Goal: Information Seeking & Learning: Find specific fact

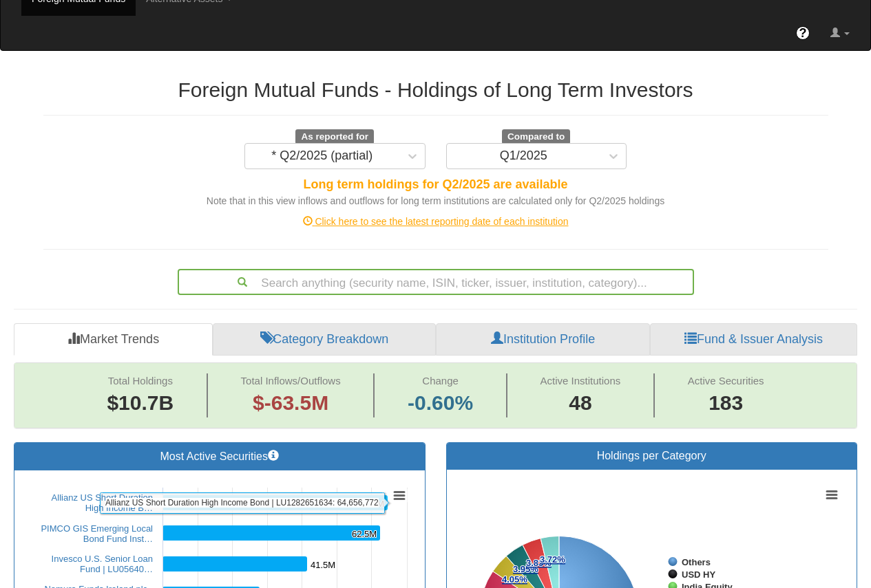
scroll to position [69, 0]
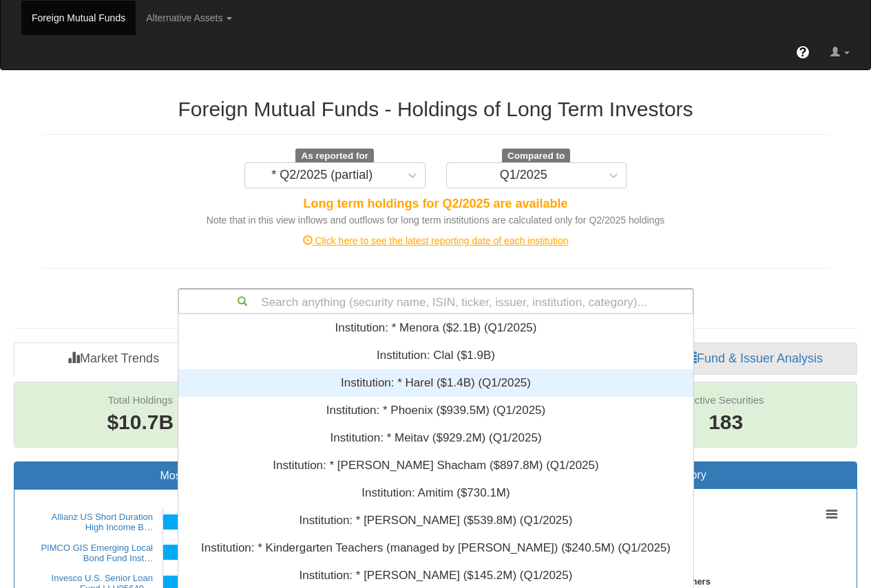
click at [327, 300] on div "Search anything (security name, ISIN, ticker, issuer, institution, category)...…" at bounding box center [436, 301] width 516 height 26
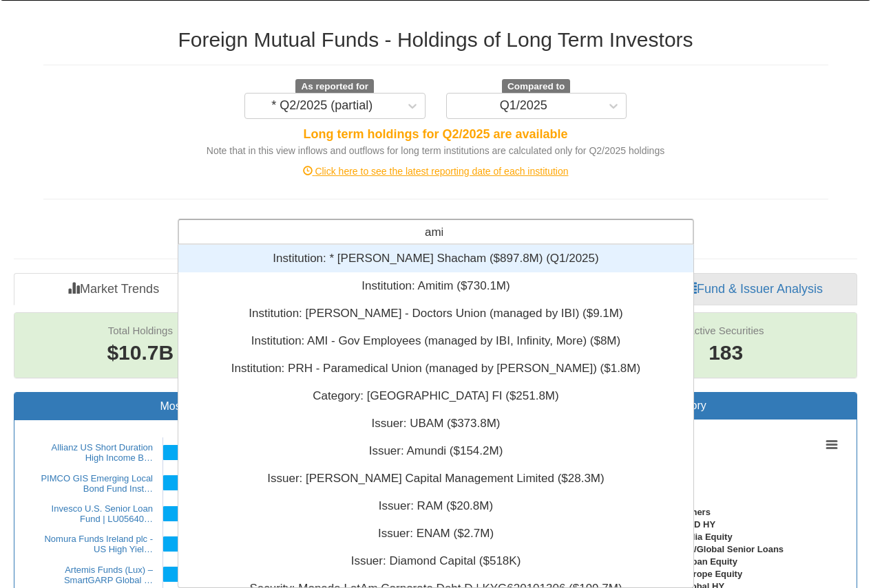
scroll to position [155, 505]
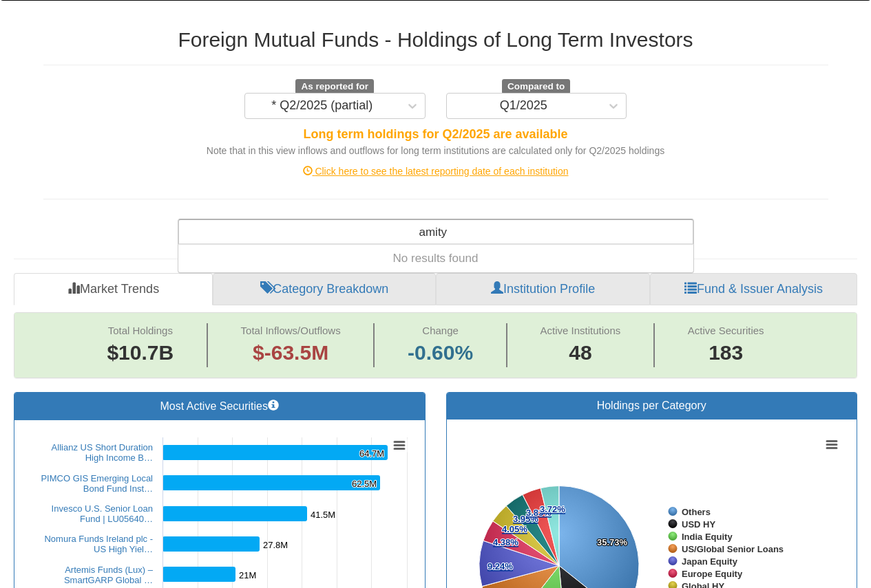
type input "[PERSON_NAME]"
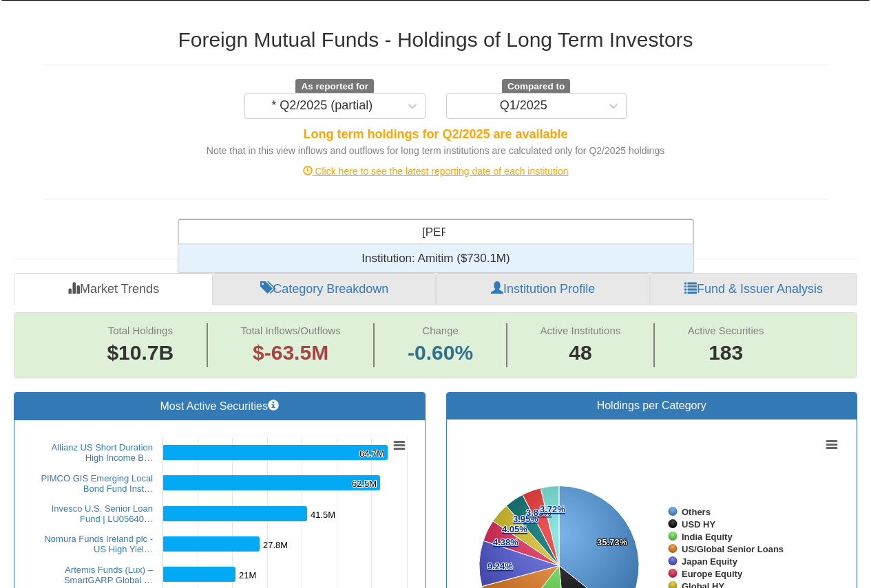
scroll to position [17, 505]
click at [439, 261] on div "Institution: ‎Amitim ‎($730.1M)‏" at bounding box center [435, 259] width 515 height 28
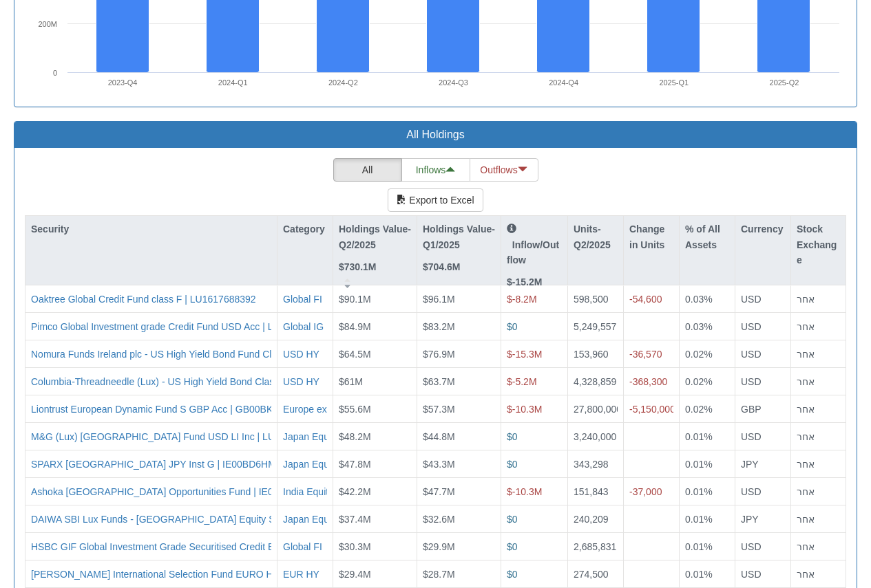
scroll to position [1308, 0]
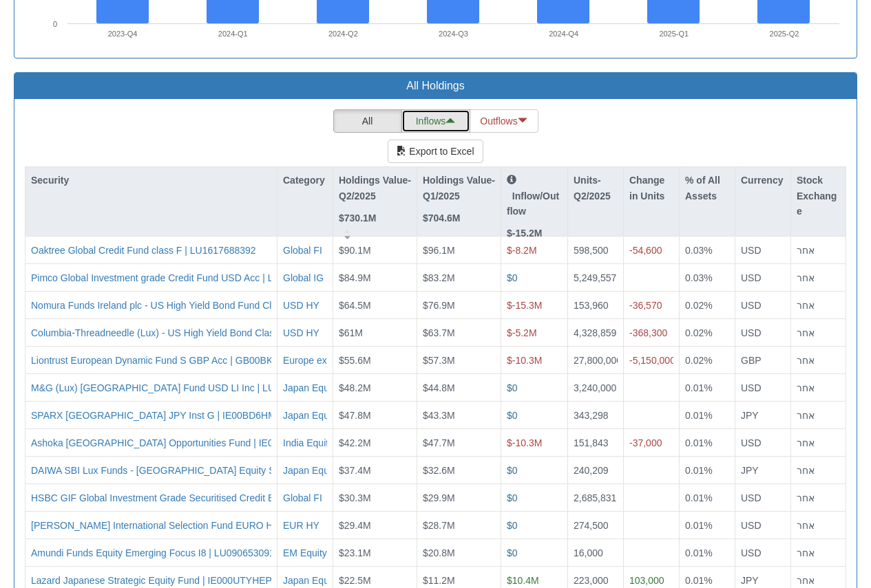
click at [434, 120] on button "Inflows" at bounding box center [435, 120] width 69 height 23
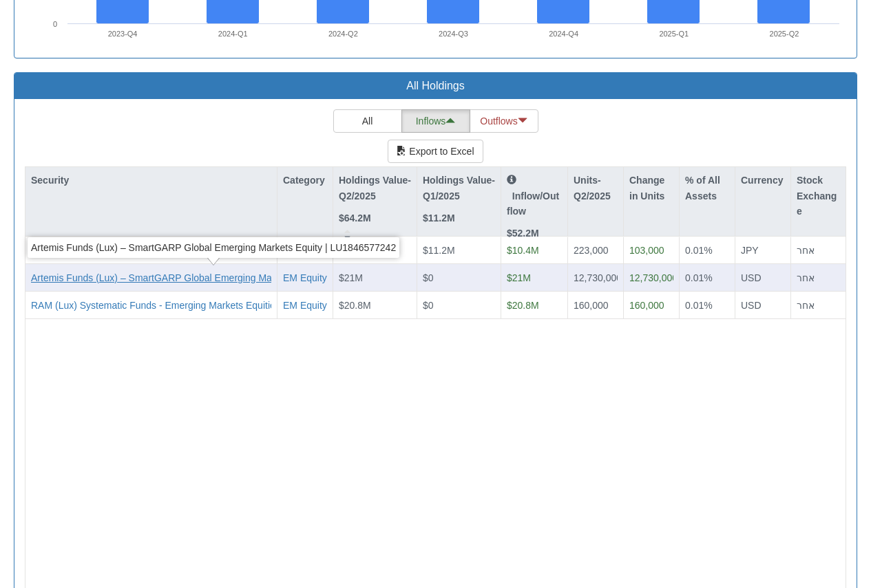
click at [148, 278] on div "Artemis Funds (Lux) – SmartGARP Global Emerging Markets Equity | LU1846577242" at bounding box center [213, 278] width 365 height 14
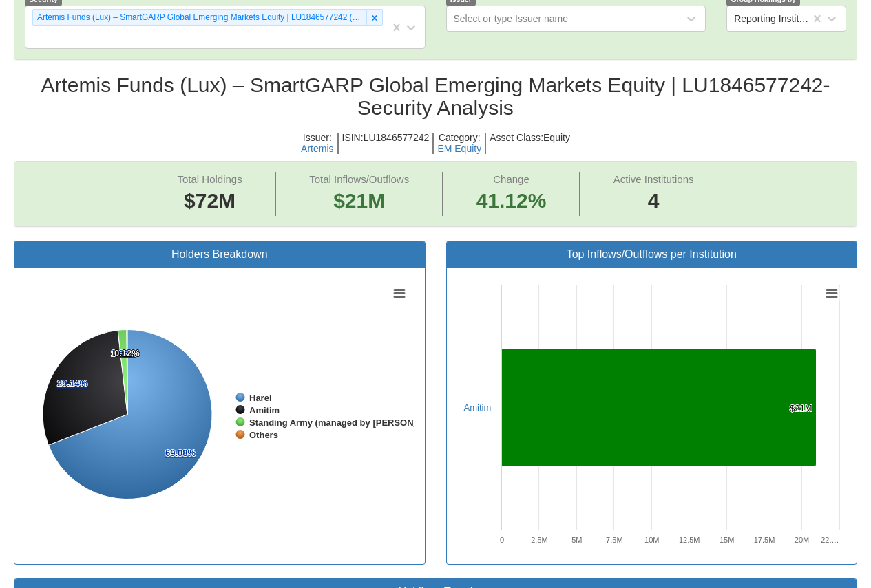
scroll to position [482, 0]
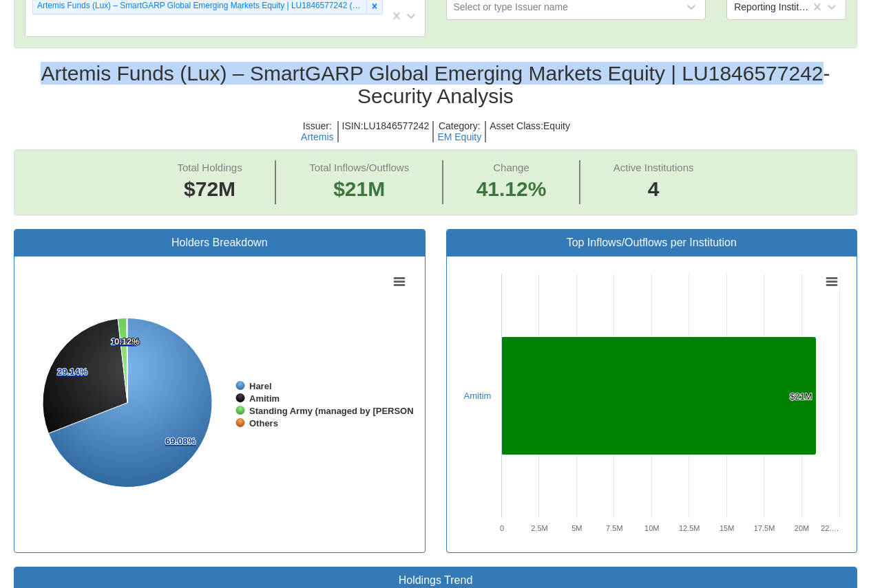
drag, startPoint x: 41, startPoint y: 70, endPoint x: 820, endPoint y: 67, distance: 779.2
click at [820, 67] on h2 "Artemis Funds (Lux) – SmartGARP Global Emerging Markets Equity | LU1846577242 -…" at bounding box center [435, 84] width 843 height 45
copy h2 "Artemis Funds (Lux) – SmartGARP Global Emerging Markets Equity | LU1846577242"
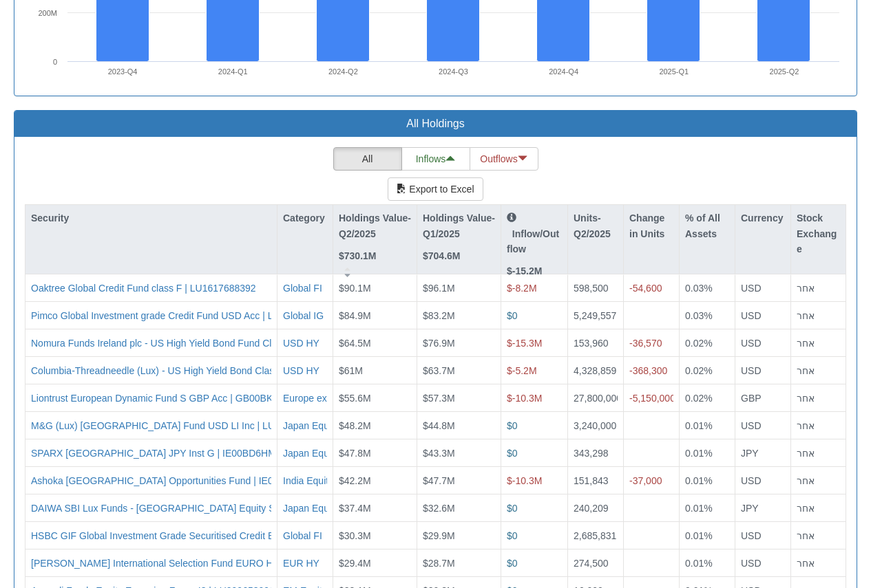
scroll to position [1265, 0]
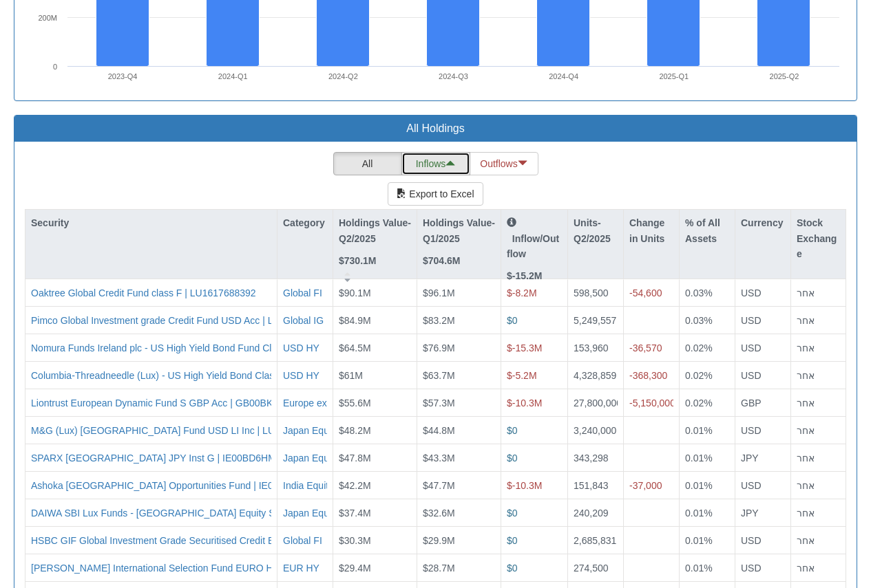
click at [442, 164] on button "Inflows" at bounding box center [435, 163] width 69 height 23
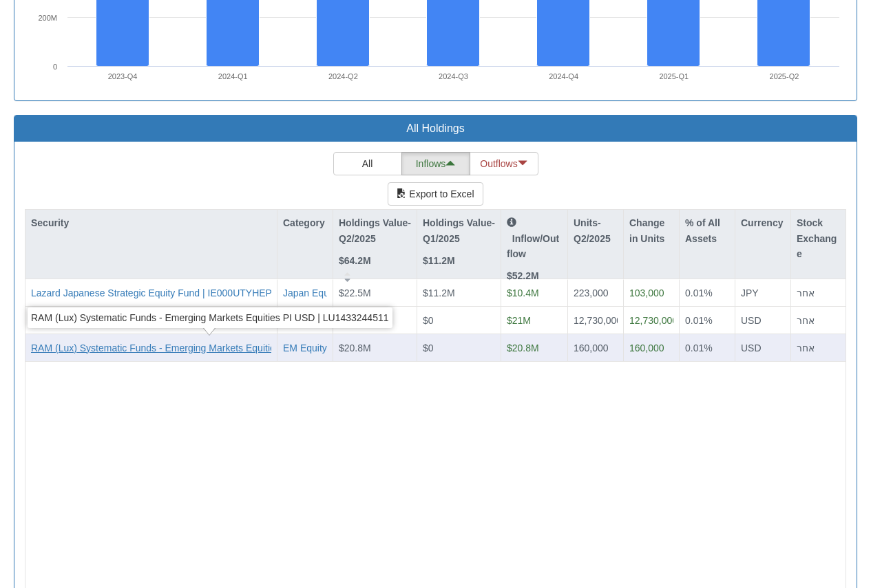
click at [152, 345] on div "RAM (Lux) Systematic Funds - Emerging Markets Equities PI USD | LU1433244511" at bounding box center [210, 348] width 358 height 14
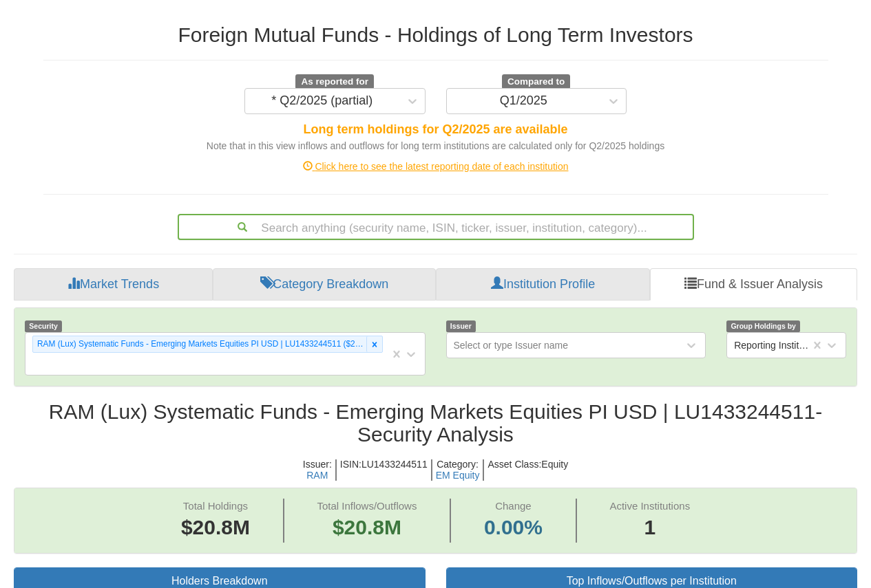
scroll to position [275, 0]
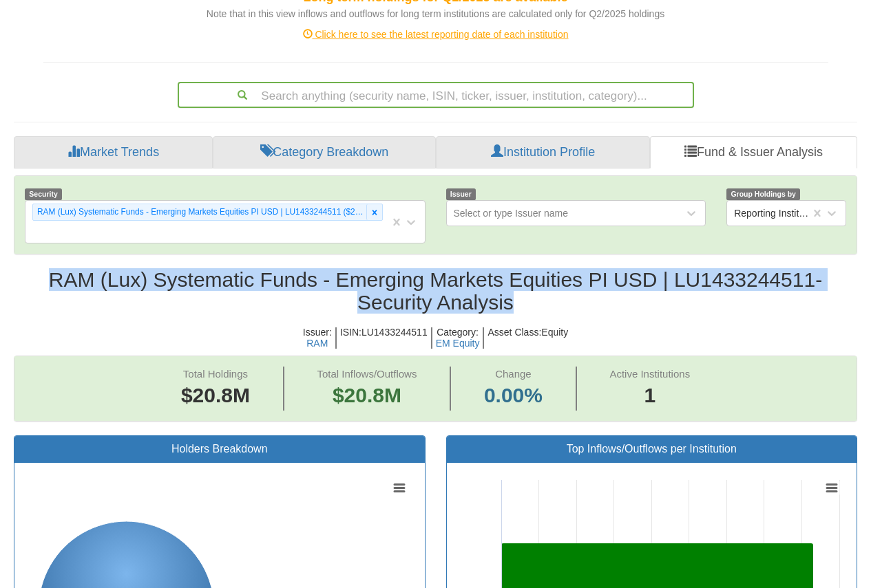
drag, startPoint x: 44, startPoint y: 275, endPoint x: 520, endPoint y: 308, distance: 477.4
click at [520, 308] on h2 "RAM (Lux) Systematic Funds - Emerging Markets Equities PI USD | LU1433244511 - …" at bounding box center [435, 290] width 843 height 45
copy h2 "RAM (Lux) Systematic Funds - Emerging Markets Equities PI USD | LU1433244511 - …"
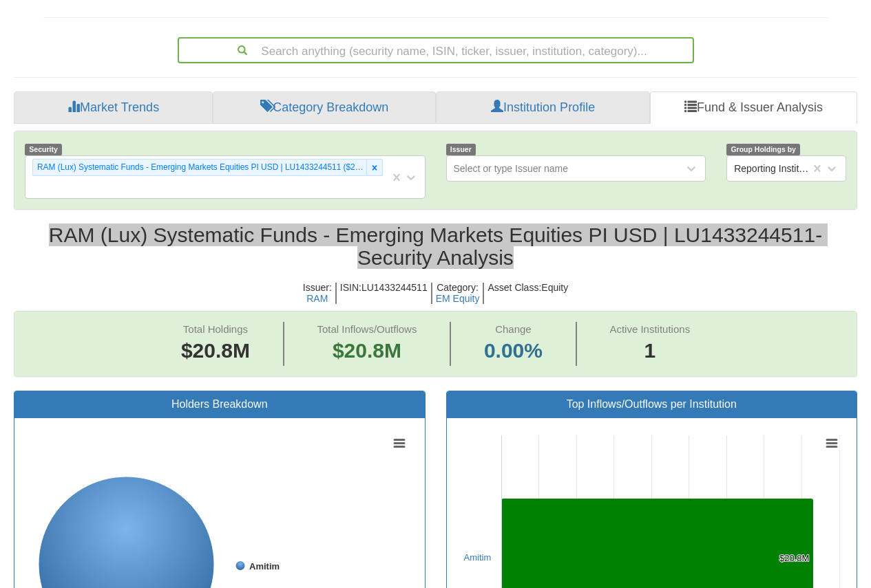
scroll to position [344, 0]
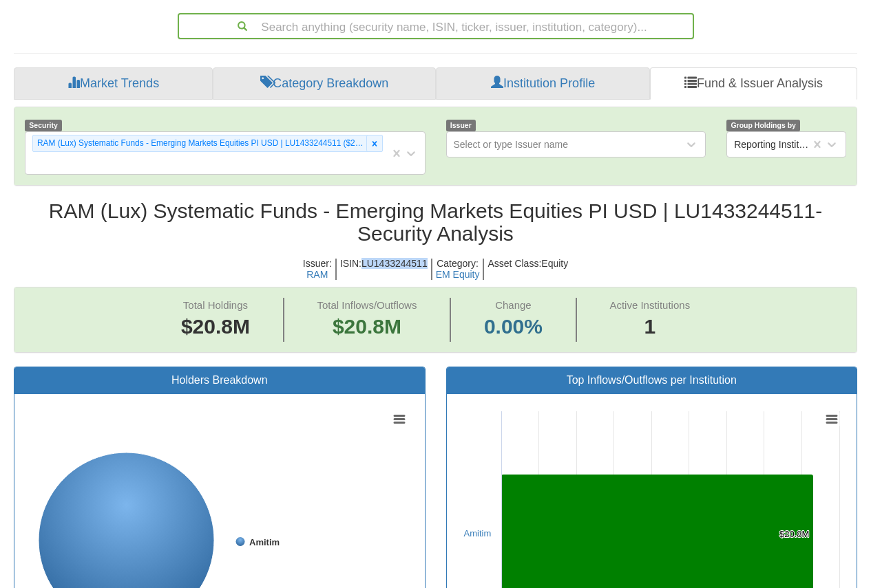
drag, startPoint x: 425, startPoint y: 262, endPoint x: 363, endPoint y: 261, distance: 62.7
click at [363, 261] on h5 "ISIN : LU1433244511" at bounding box center [385, 269] width 96 height 21
copy h5 "LU1433244511"
